Goal: Task Accomplishment & Management: Manage account settings

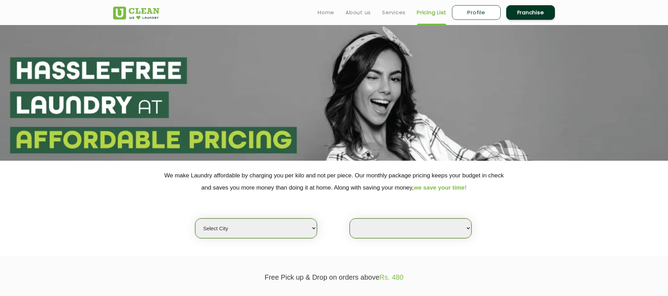
select select
click at [476, 14] on link "Profile" at bounding box center [476, 12] width 49 height 15
select select
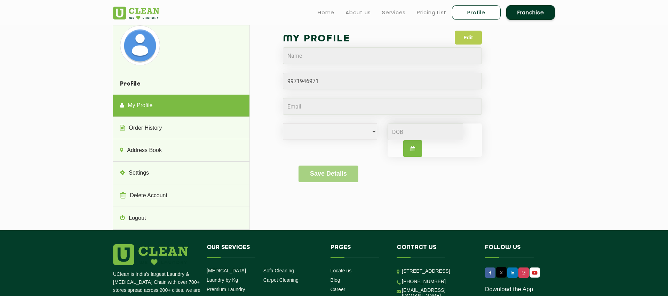
click at [468, 42] on button "Edit" at bounding box center [467, 38] width 27 height 14
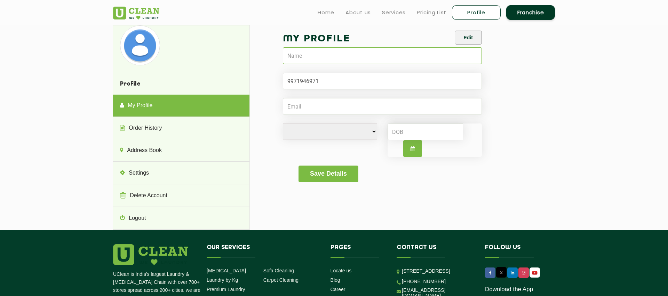
click at [377, 57] on input "text" at bounding box center [382, 55] width 199 height 17
type input "Manu Nair"
click at [327, 105] on input "Email" at bounding box center [382, 106] width 199 height 17
type input "manu.ogilvy@gmail.com"
click at [354, 127] on select "Male Female i'd rather not say" at bounding box center [330, 131] width 94 height 16
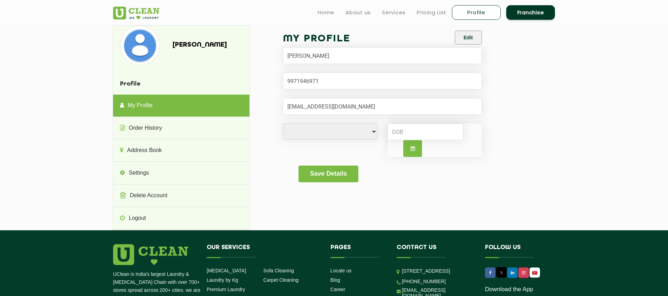
select select "M"
click at [283, 123] on select "Male Female i'd rather not say" at bounding box center [330, 131] width 94 height 16
drag, startPoint x: 400, startPoint y: 187, endPoint x: 403, endPoint y: 185, distance: 4.1
click at [400, 187] on div "My Profile Edit Manu Nair Male Female i'd rather not say Save Details" at bounding box center [382, 111] width 199 height 160
click at [311, 173] on button "Save Details" at bounding box center [327, 174] width 59 height 17
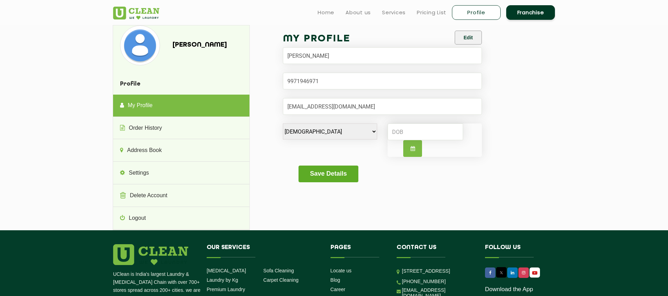
click at [328, 171] on button "Save Details" at bounding box center [327, 174] width 59 height 17
click at [321, 177] on button "Save Details" at bounding box center [327, 174] width 59 height 17
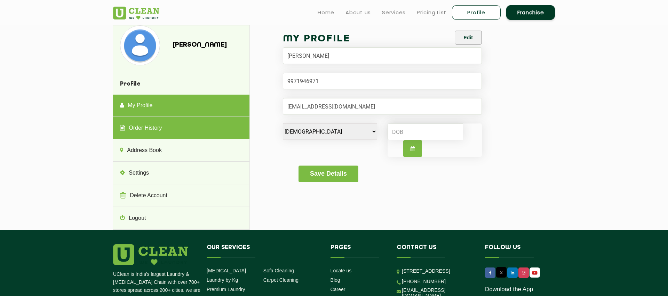
click at [177, 126] on link "Order History" at bounding box center [181, 128] width 136 height 22
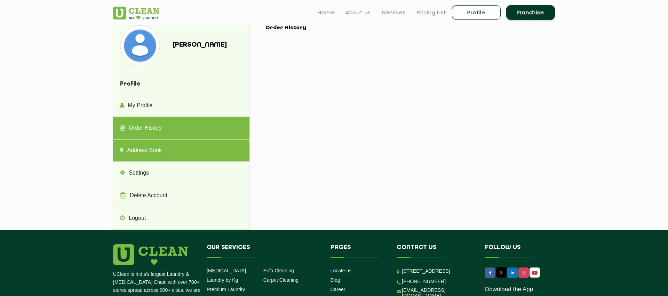
click at [177, 152] on link "Address Book" at bounding box center [181, 150] width 136 height 22
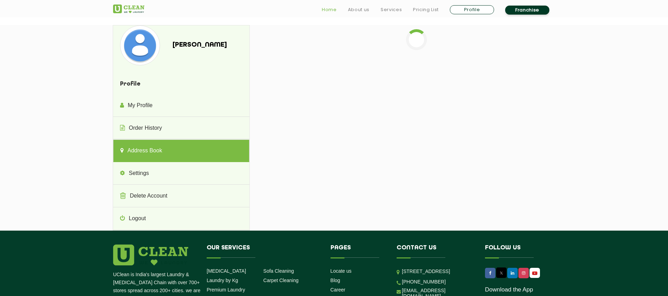
scroll to position [1, 0]
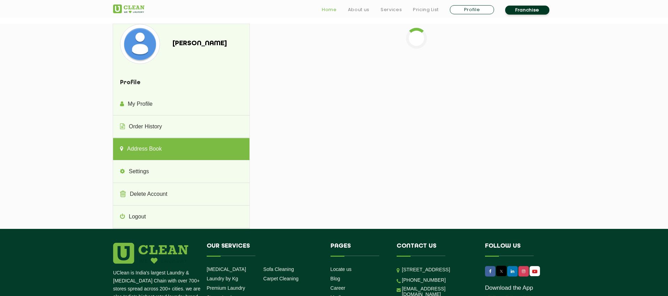
click at [324, 12] on link "Home" at bounding box center [329, 10] width 15 height 8
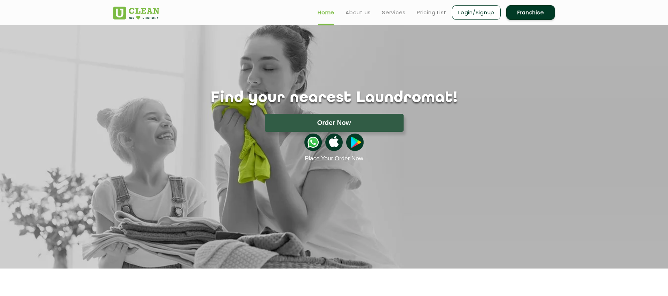
click at [468, 9] on link "Login/Signup" at bounding box center [476, 12] width 49 height 15
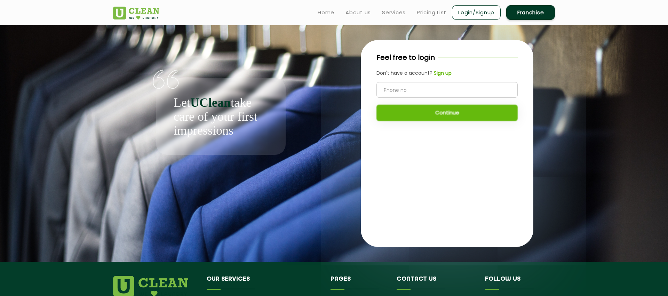
click at [438, 86] on input "tel" at bounding box center [446, 90] width 141 height 16
type input "9971946971"
click at [434, 119] on button "Continue" at bounding box center [446, 113] width 141 height 16
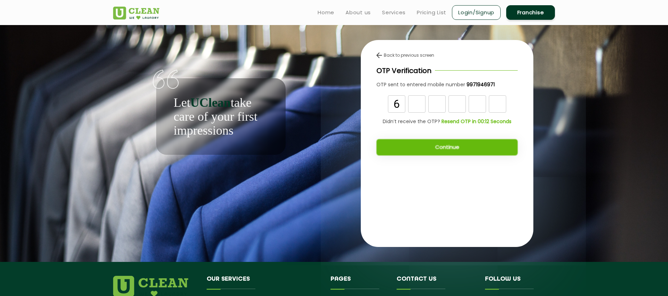
type input "6"
type input "8"
type input "3"
type input "1"
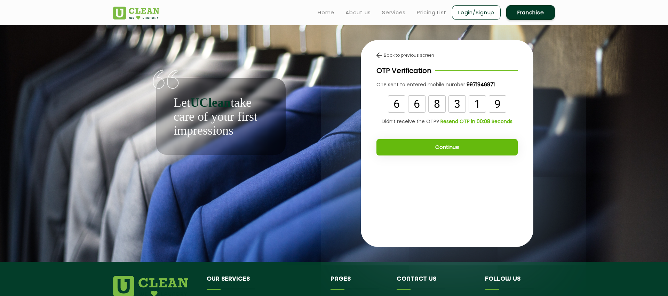
type input "9"
click at [424, 145] on button "Continue" at bounding box center [446, 147] width 141 height 16
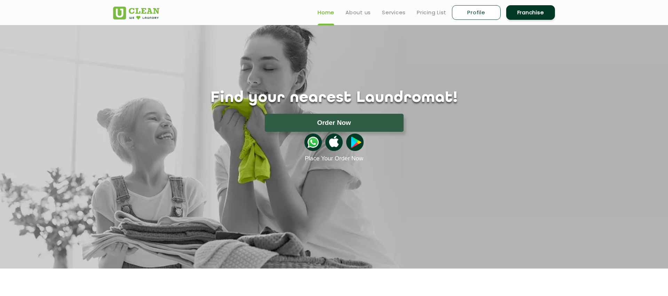
click at [476, 16] on link "Profile" at bounding box center [476, 12] width 49 height 15
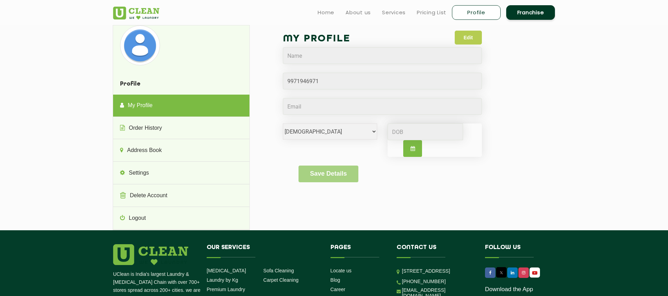
click at [474, 38] on button "Edit" at bounding box center [467, 38] width 27 height 14
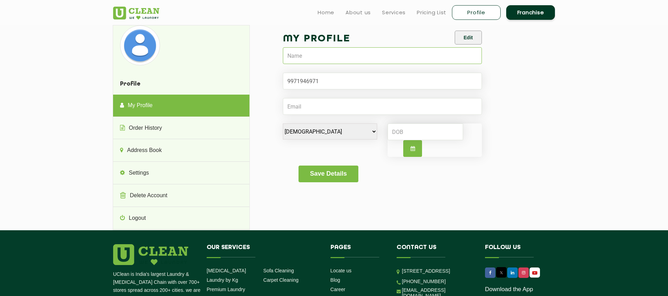
click at [398, 56] on input "text" at bounding box center [382, 55] width 199 height 17
type input "[PERSON_NAME]"
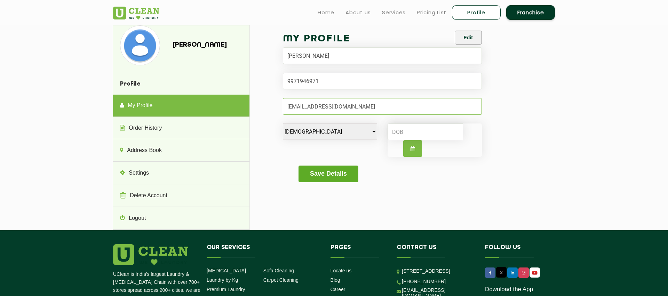
type input "[EMAIL_ADDRESS][DOMAIN_NAME]"
drag, startPoint x: 314, startPoint y: 175, endPoint x: 320, endPoint y: 175, distance: 5.9
click at [314, 175] on button "Save Details" at bounding box center [327, 174] width 59 height 17
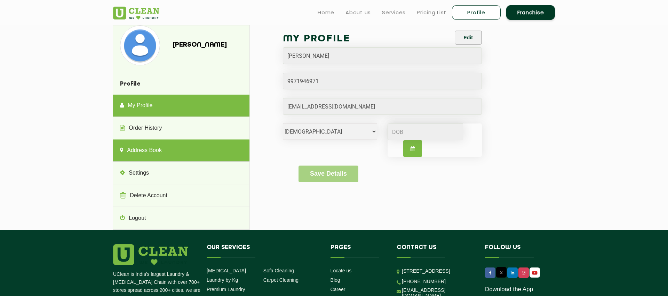
click at [153, 144] on link "Address Book" at bounding box center [181, 150] width 136 height 22
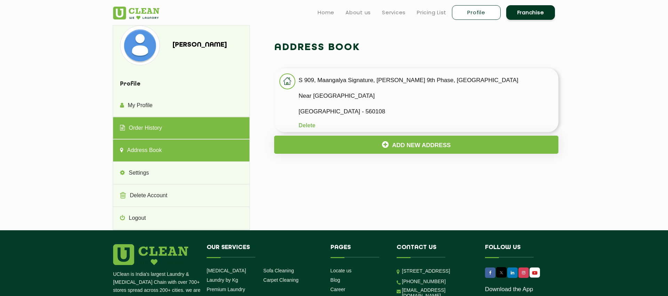
click at [155, 131] on link "Order History" at bounding box center [181, 128] width 136 height 22
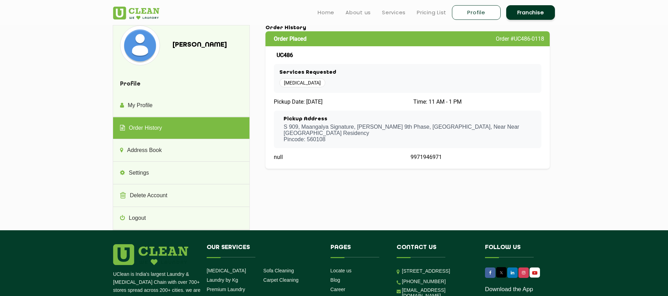
click at [130, 13] on img at bounding box center [136, 13] width 46 height 13
